Goal: Check status: Check status

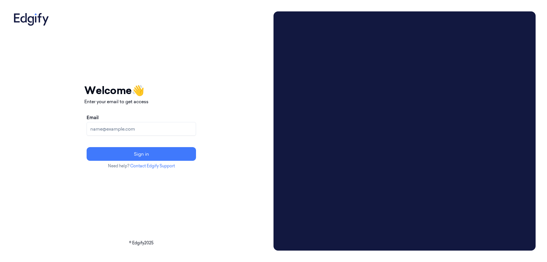
click at [183, 130] on input "Email" at bounding box center [141, 129] width 109 height 14
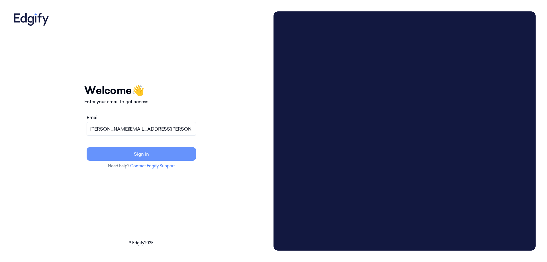
type input "[PERSON_NAME][EMAIL_ADDRESS][PERSON_NAME][DOMAIN_NAME]"
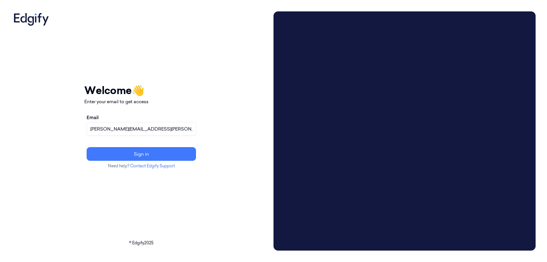
click at [182, 149] on button "Sign in" at bounding box center [141, 154] width 109 height 14
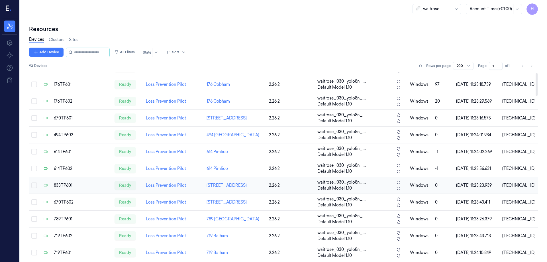
scroll to position [142, 0]
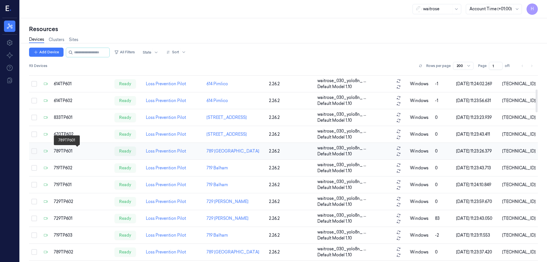
click at [62, 150] on div "789TP601" at bounding box center [82, 151] width 56 height 6
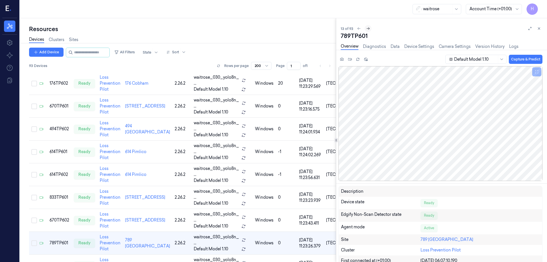
click at [367, 28] on icon at bounding box center [368, 28] width 4 height 4
click at [369, 29] on icon at bounding box center [368, 28] width 4 height 4
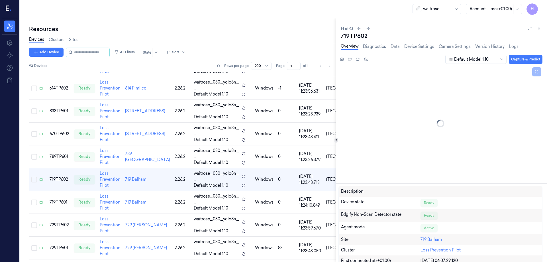
scroll to position [225, 0]
